Goal: Check status: Check status

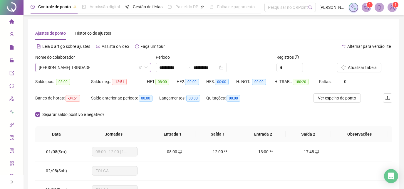
scroll to position [4, 0]
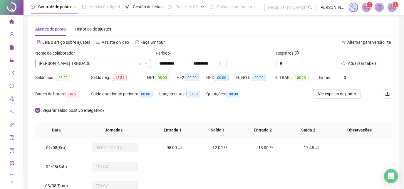
click at [122, 62] on span "[PERSON_NAME] TRINDADE" at bounding box center [93, 63] width 109 height 9
click at [184, 63] on input "**********" at bounding box center [171, 63] width 25 height 6
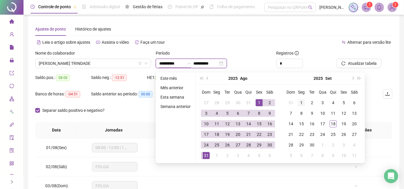
type input "**********"
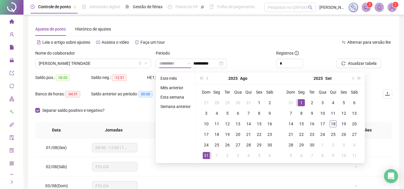
click at [301, 102] on div "1" at bounding box center [301, 102] width 7 height 7
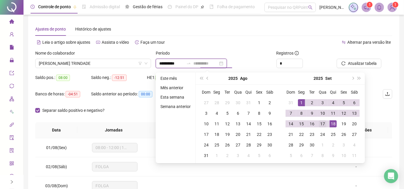
type input "**********"
click at [326, 124] on td "17" at bounding box center [322, 124] width 11 height 11
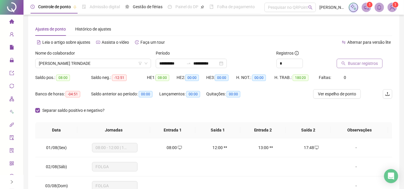
click at [344, 66] on button "Buscar registros" at bounding box center [360, 63] width 46 height 9
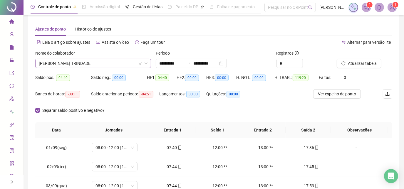
click at [109, 67] on span "[PERSON_NAME] TRINDADE" at bounding box center [93, 63] width 109 height 9
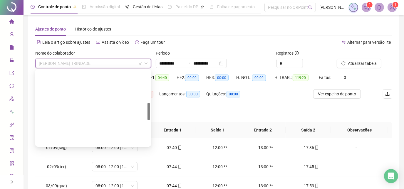
click at [109, 67] on span "[PERSON_NAME] TRINDADE" at bounding box center [93, 63] width 109 height 9
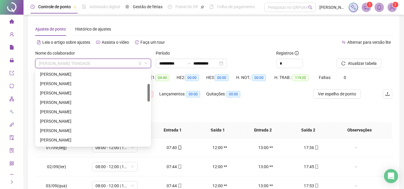
scroll to position [31, 0]
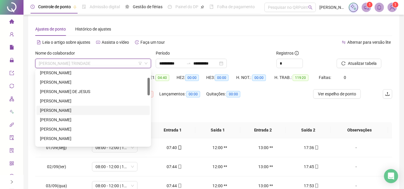
click at [94, 108] on div "[PERSON_NAME]" at bounding box center [93, 110] width 106 height 6
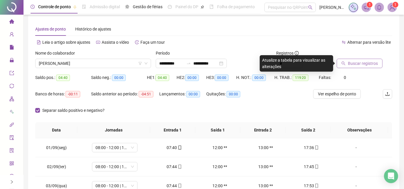
click at [354, 64] on span "Buscar registros" at bounding box center [363, 63] width 30 height 6
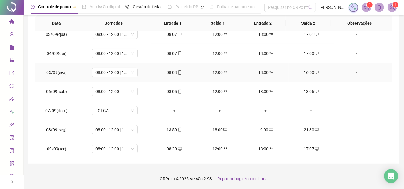
scroll to position [80, 0]
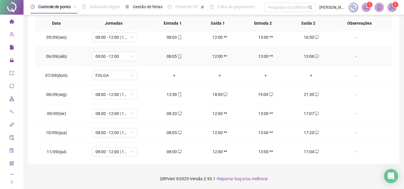
click at [352, 57] on div "-" at bounding box center [356, 56] width 35 height 6
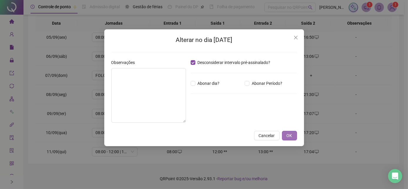
click at [285, 132] on button "OK" at bounding box center [289, 135] width 15 height 9
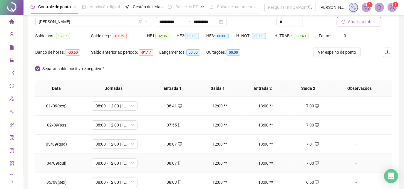
scroll to position [0, 0]
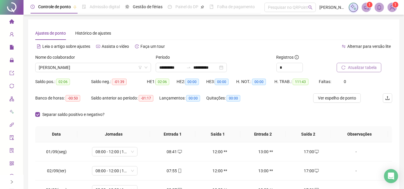
click at [346, 71] on button "Atualizar tabela" at bounding box center [359, 67] width 45 height 9
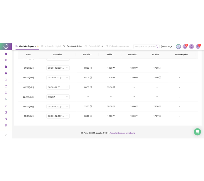
scroll to position [38, 0]
